Goal: Task Accomplishment & Management: Manage account settings

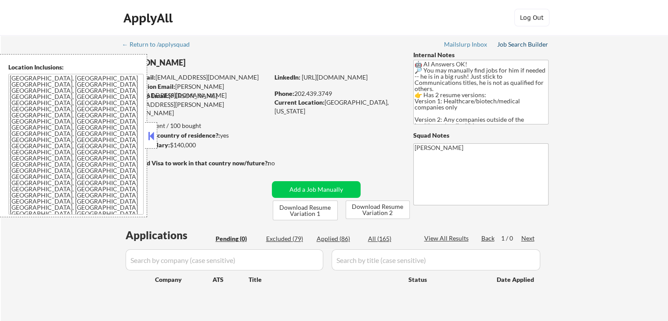
click at [520, 45] on div "Job Search Builder" at bounding box center [522, 44] width 51 height 6
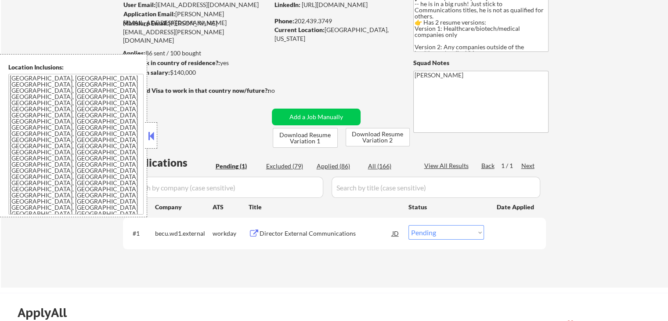
scroll to position [88, 0]
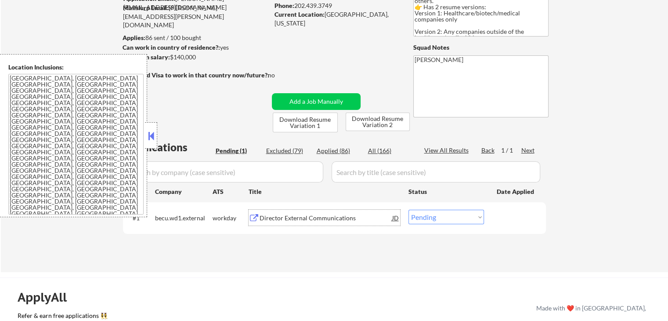
click at [295, 211] on div "Director External Communications" at bounding box center [326, 218] width 133 height 16
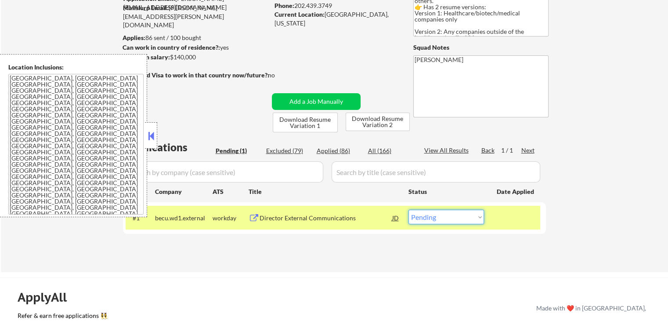
drag, startPoint x: 425, startPoint y: 216, endPoint x: 430, endPoint y: 225, distance: 10.2
click at [426, 216] on select "Choose an option... Pending Applied Excluded (Questions) Excluded (Expired) Exc…" at bounding box center [446, 217] width 76 height 14
select select ""applied""
click at [408, 210] on select "Choose an option... Pending Applied Excluded (Questions) Excluded (Expired) Exc…" at bounding box center [446, 217] width 76 height 14
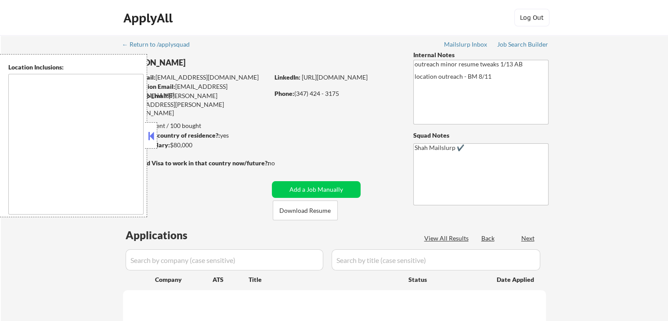
select select ""pending""
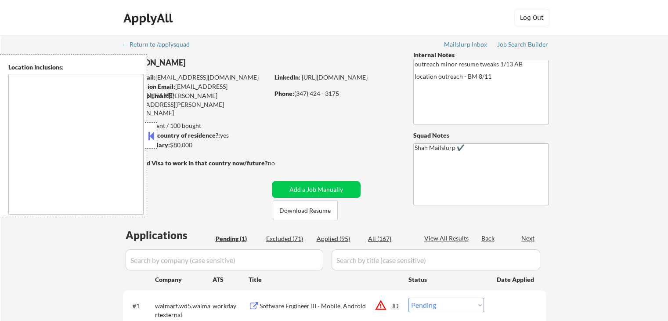
type textarea "Cambridge, MA Somerville, MA Brookline, MA Newton, MA Quincy, MA Medford, MA Ma…"
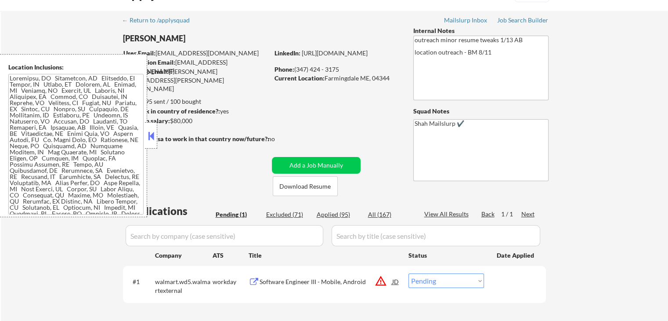
scroll to position [44, 0]
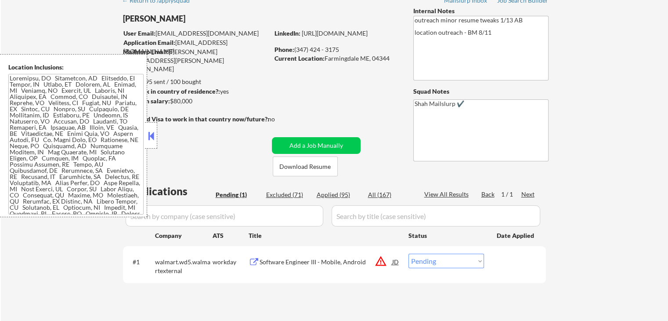
click at [390, 260] on div "Software Engineer III - Mobile, Android" at bounding box center [326, 261] width 133 height 9
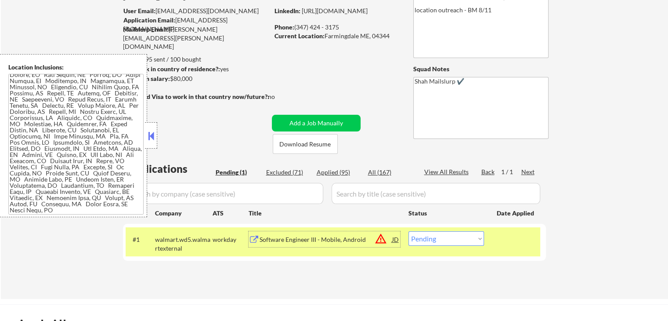
scroll to position [132, 0]
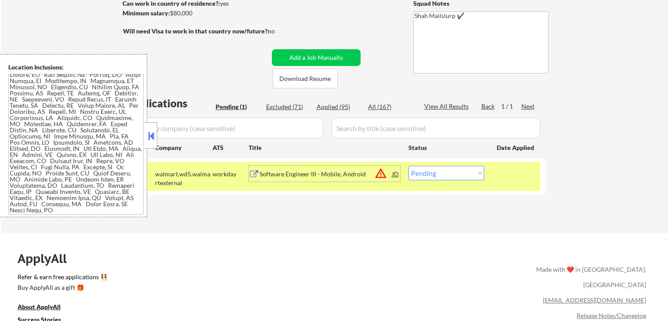
click at [448, 174] on select "Choose an option... Pending Applied Excluded (Questions) Excluded (Expired) Exc…" at bounding box center [446, 173] width 76 height 14
select select ""excluded__location_""
click at [408, 166] on select "Choose an option... Pending Applied Excluded (Questions) Excluded (Expired) Exc…" at bounding box center [446, 173] width 76 height 14
